Goal: Check status

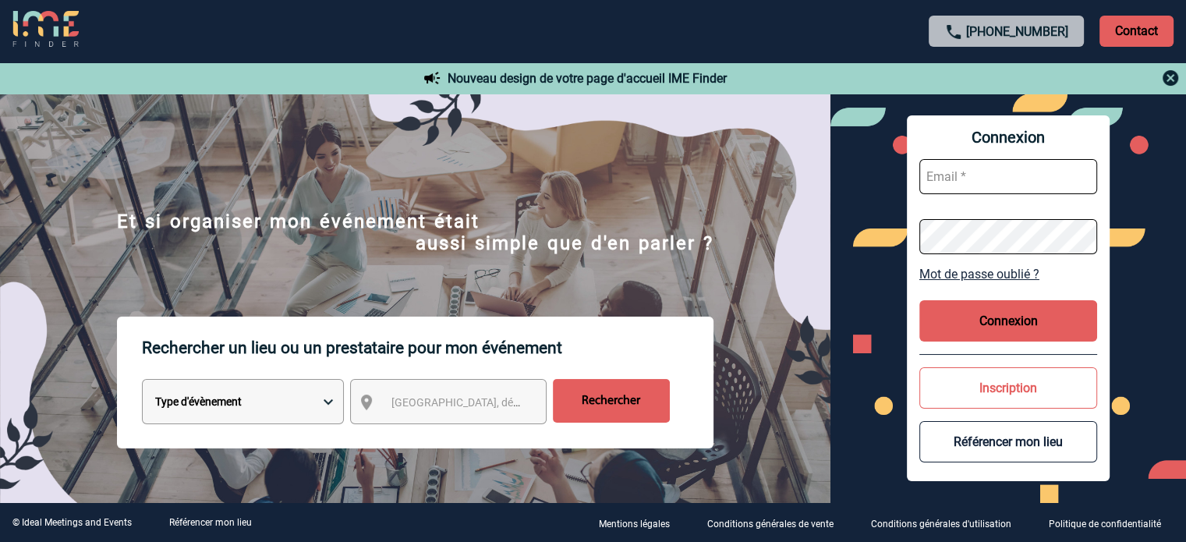
type input "[EMAIL_ADDRESS][DOMAIN_NAME]"
click at [1003, 329] on button "Connexion" at bounding box center [1008, 320] width 178 height 41
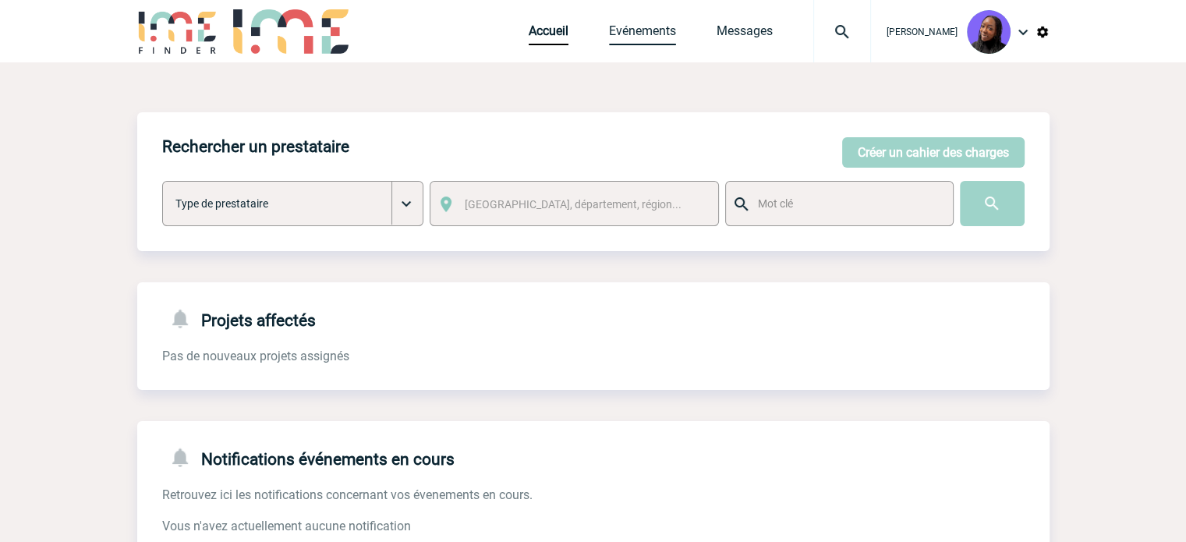
click at [649, 39] on link "Evénements" at bounding box center [642, 34] width 67 height 22
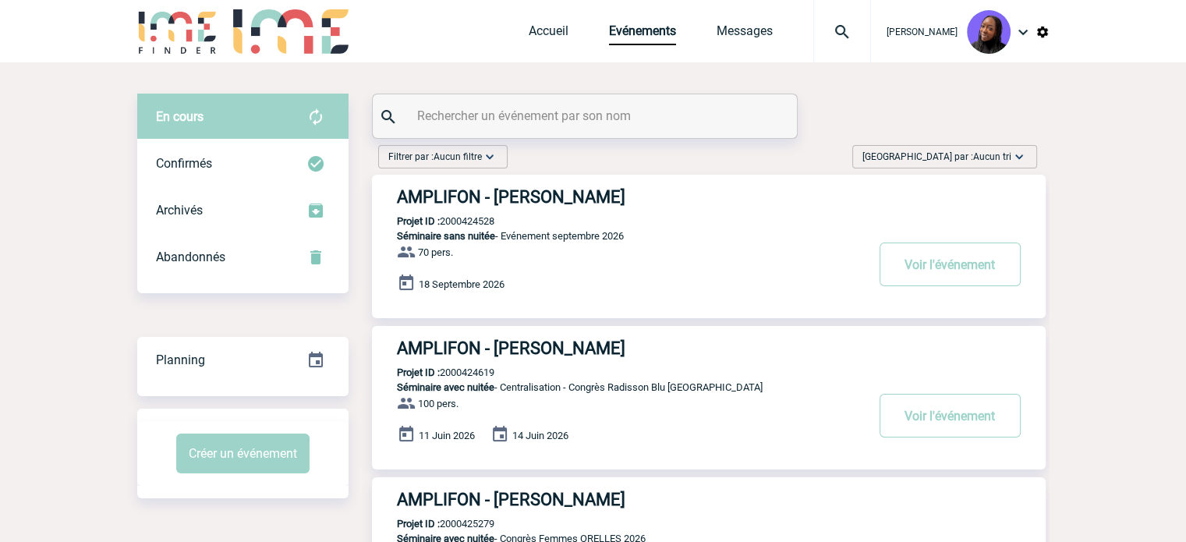
drag, startPoint x: 0, startPoint y: 0, endPoint x: 570, endPoint y: 122, distance: 582.6
click at [570, 122] on input "text" at bounding box center [586, 115] width 347 height 23
paste input "2000425998"
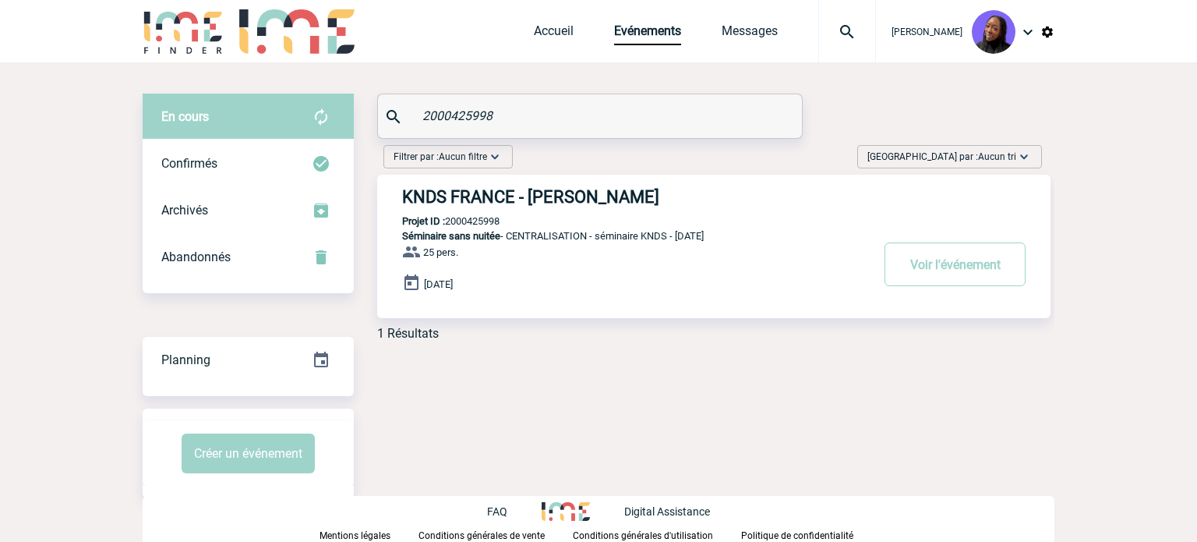
type input "2000425998"
